Goal: Task Accomplishment & Management: Manage account settings

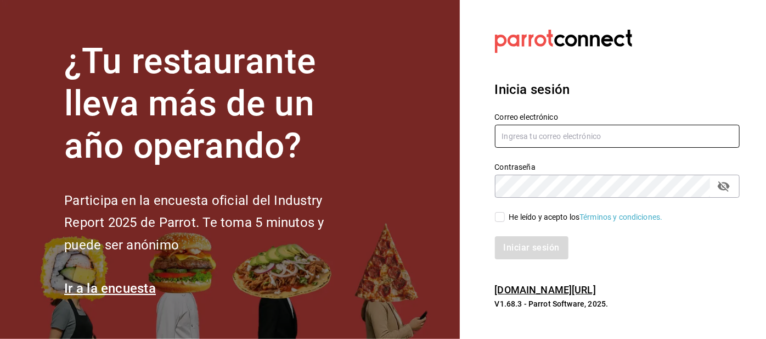
click at [526, 148] on input "text" at bounding box center [617, 136] width 245 height 23
type input "Irenehernandezalvarado@outlook.com"
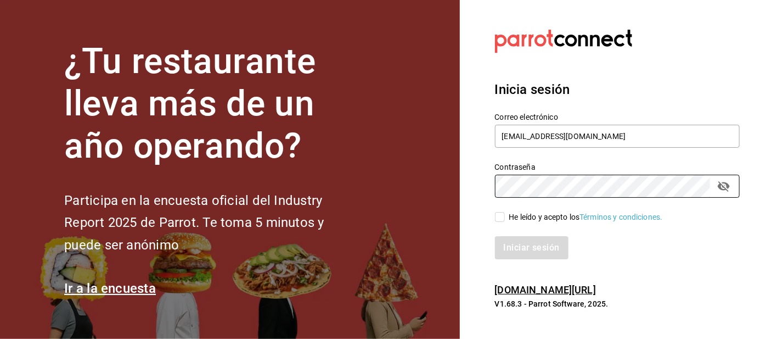
click at [497, 222] on input "He leído y acepto los Términos y condiciones." at bounding box center [500, 217] width 10 height 10
checkbox input "true"
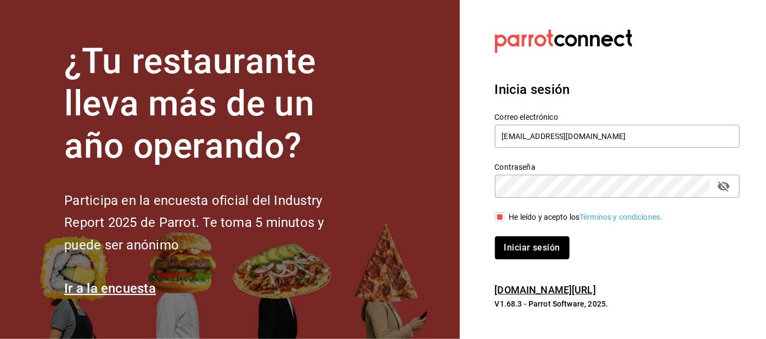
click at [515, 259] on button "Iniciar sesión" at bounding box center [532, 247] width 75 height 23
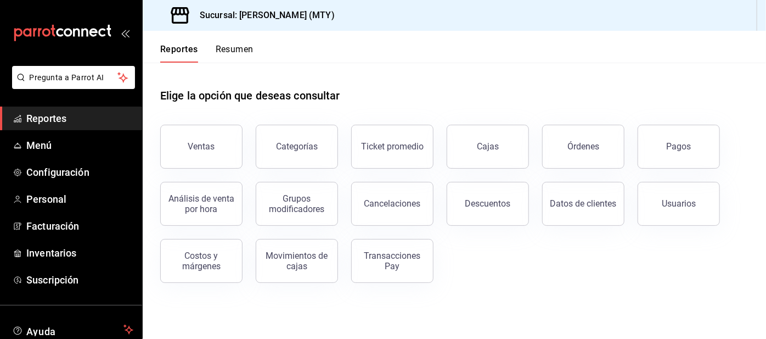
click at [218, 52] on button "Resumen" at bounding box center [235, 53] width 38 height 19
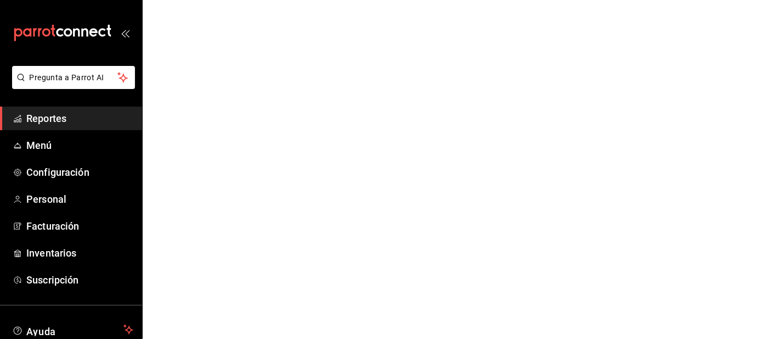
click at [226, 0] on html "Pregunta a Parrot AI Reportes Menú Configuración Personal Facturación Inventari…" at bounding box center [383, 0] width 766 height 0
